Goal: Navigation & Orientation: Find specific page/section

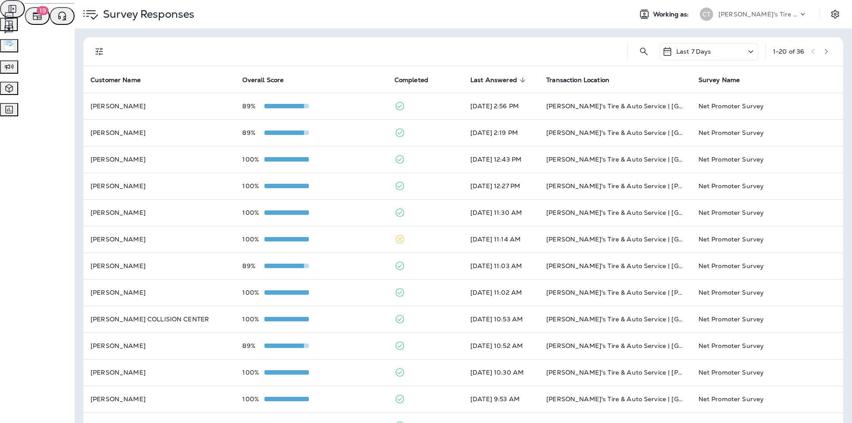
click at [39, 33] on span "Reviews" at bounding box center [26, 29] width 25 height 8
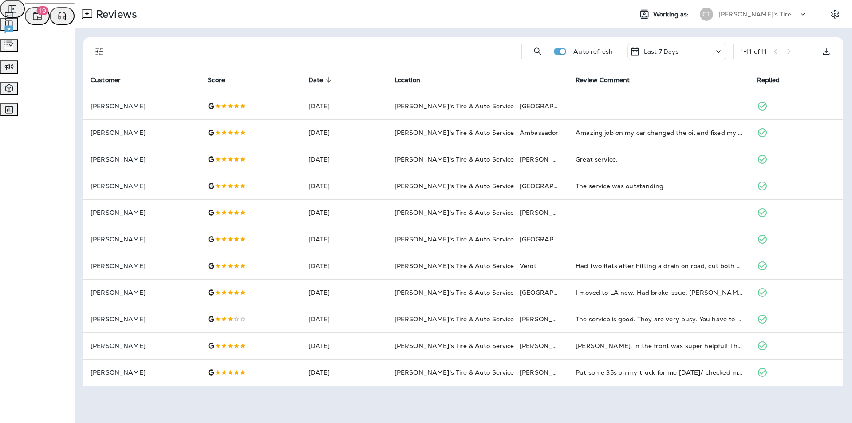
click at [70, 46] on span "Survey Responses" at bounding box center [41, 42] width 55 height 8
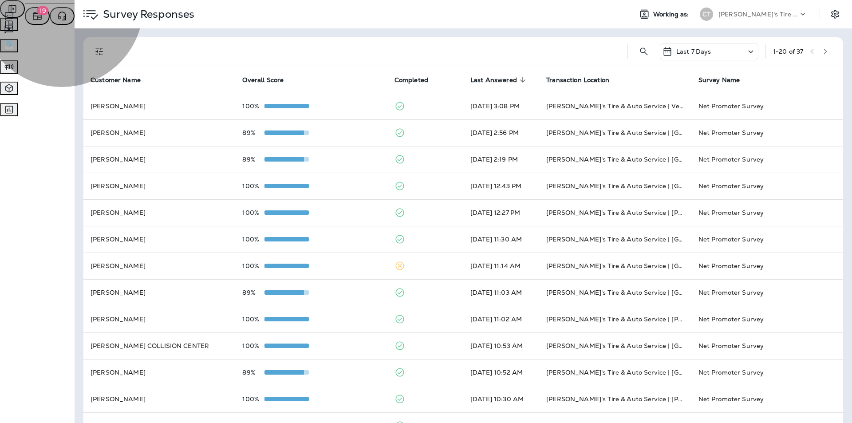
click at [59, 20] on span "Text Messages" at bounding box center [37, 16] width 44 height 8
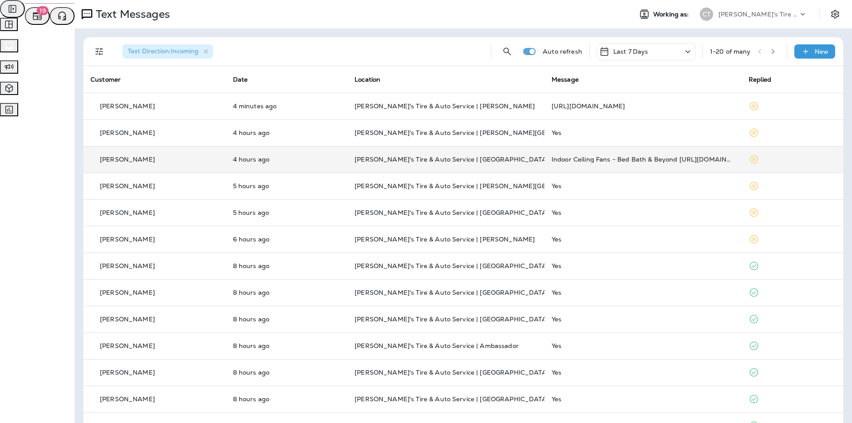
click at [478, 157] on p "[PERSON_NAME]'s Tire & Auto Service | [GEOGRAPHIC_DATA]" at bounding box center [445, 159] width 183 height 7
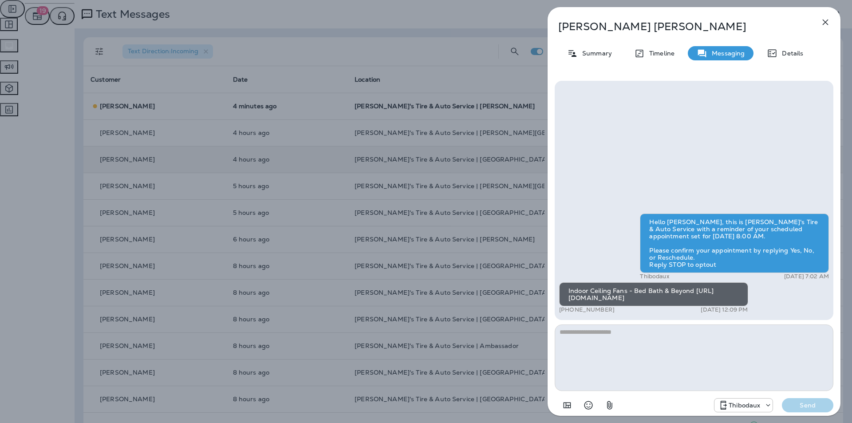
click at [826, 19] on icon "button" at bounding box center [825, 22] width 11 height 11
